Goal: Complete application form

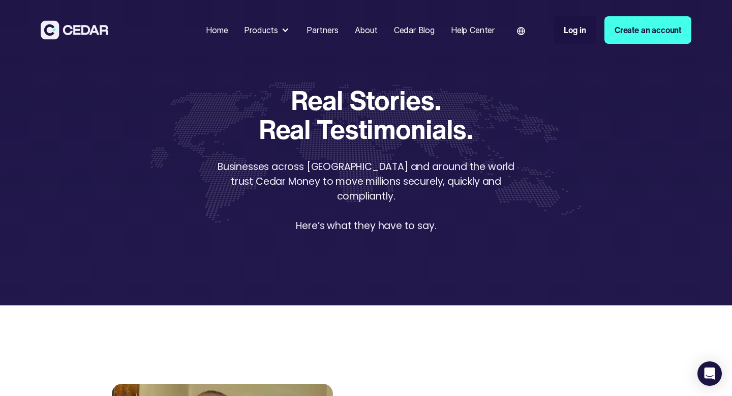
click at [215, 28] on div "Home" at bounding box center [217, 30] width 22 height 12
click at [210, 30] on div "Home" at bounding box center [217, 30] width 22 height 12
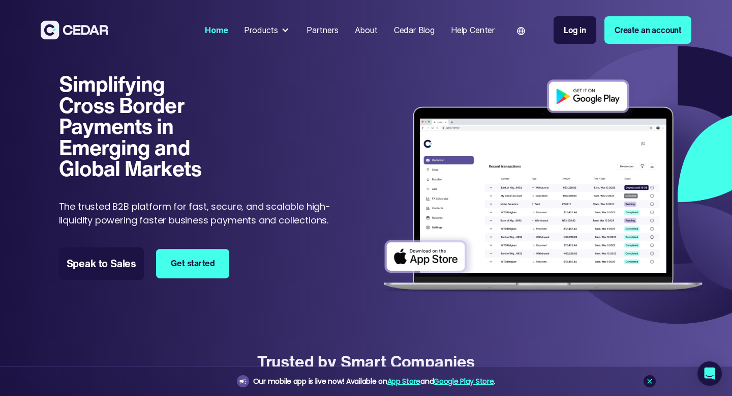
click at [183, 260] on link "Get started" at bounding box center [192, 263] width 73 height 29
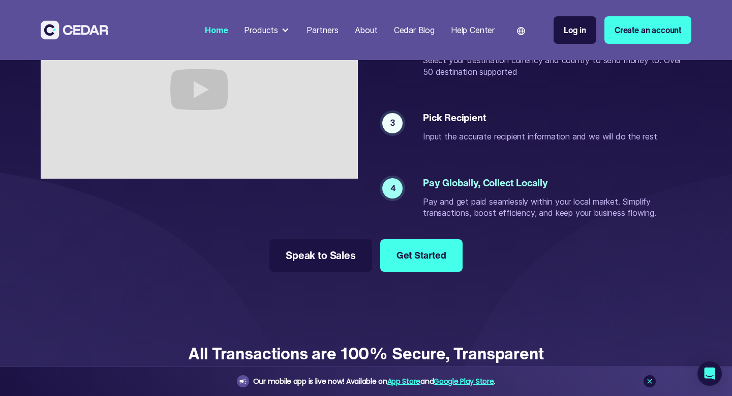
scroll to position [2017, 0]
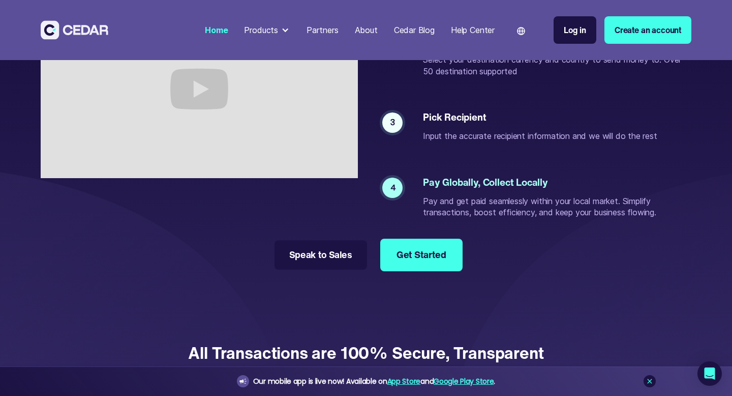
click at [322, 269] on link "Speak to Sales" at bounding box center [321, 254] width 92 height 29
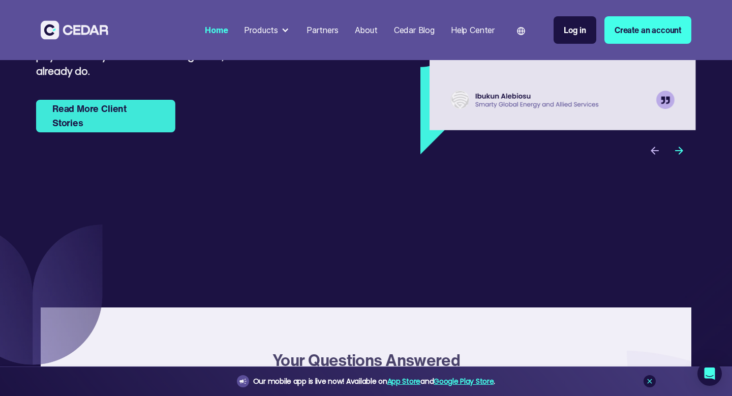
scroll to position [3254, 0]
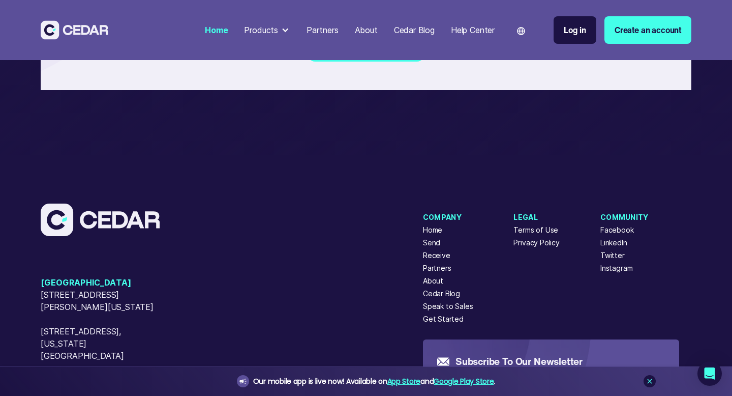
scroll to position [4095, 0]
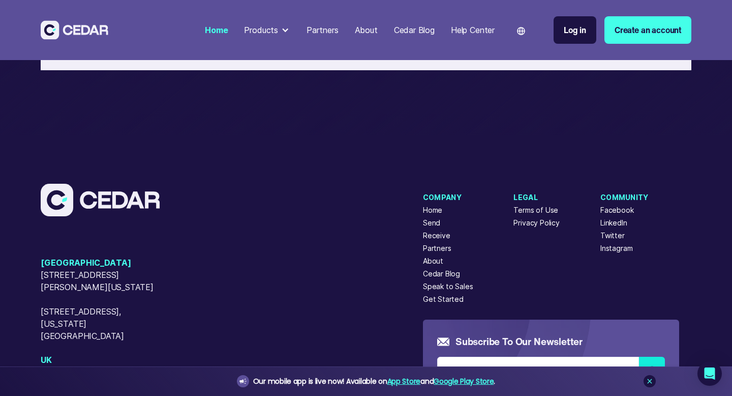
click at [439, 293] on div "Get Started" at bounding box center [443, 298] width 41 height 11
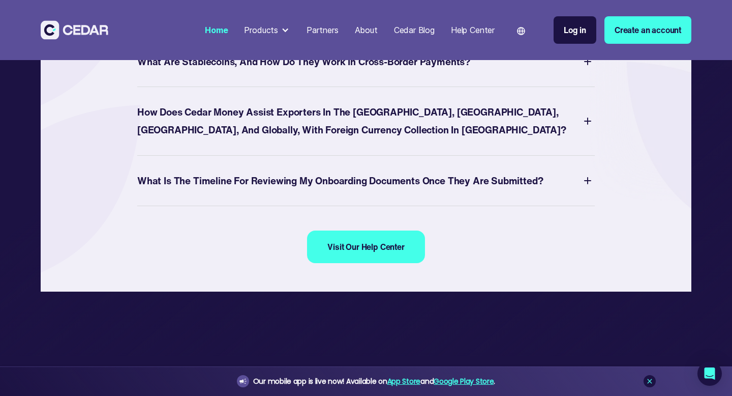
scroll to position [3857, 0]
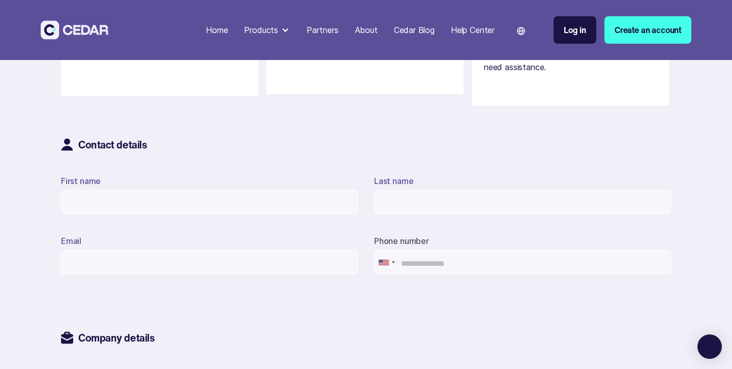
scroll to position [374, 0]
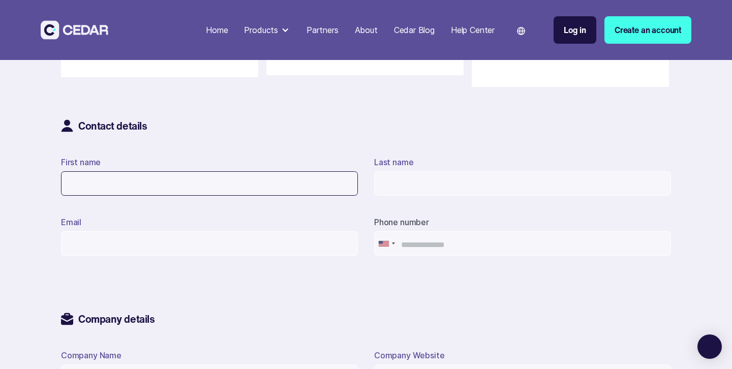
click at [213, 192] on input "First name" at bounding box center [209, 183] width 297 height 24
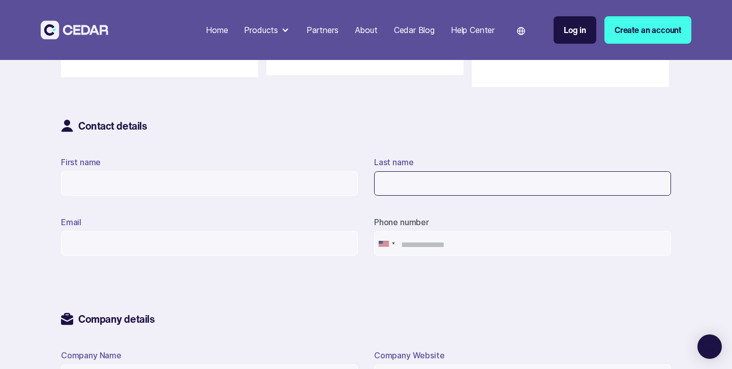
click at [462, 182] on input "Last name" at bounding box center [522, 183] width 297 height 24
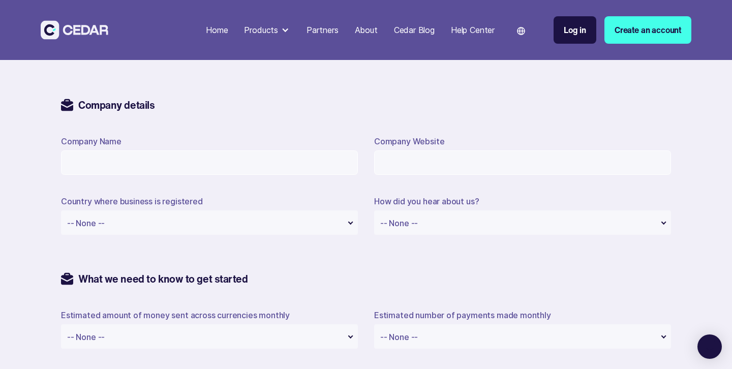
scroll to position [595, 0]
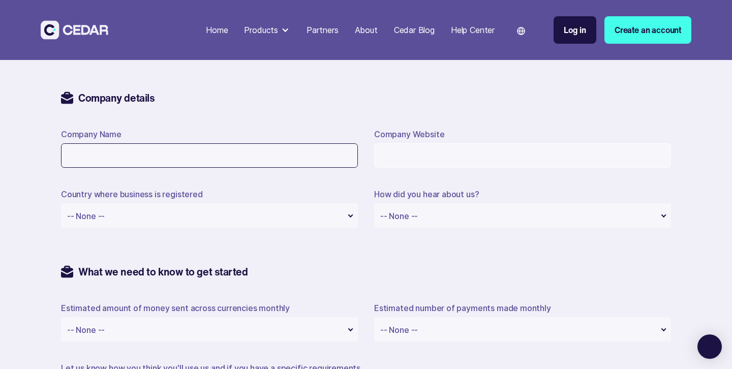
click at [305, 164] on input "Company Name" at bounding box center [209, 155] width 297 height 24
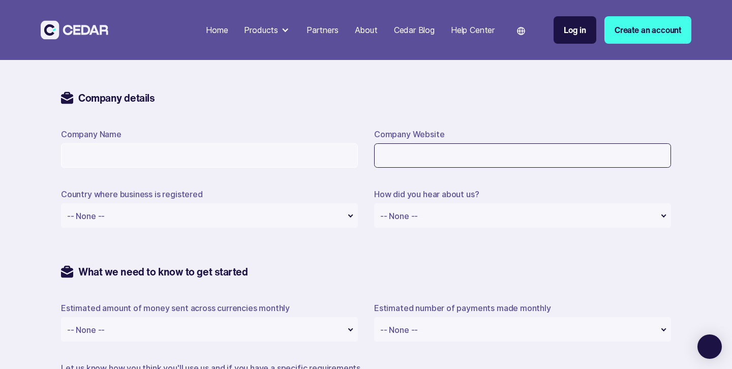
click at [411, 157] on input "Company Website" at bounding box center [522, 155] width 297 height 24
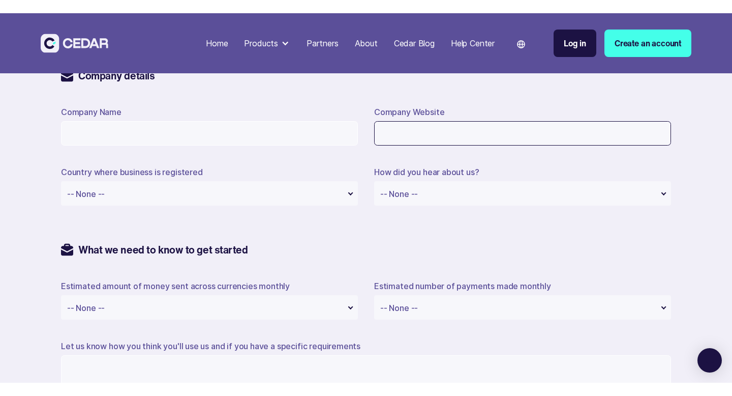
scroll to position [631, 0]
